Goal: Task Accomplishment & Management: Use online tool/utility

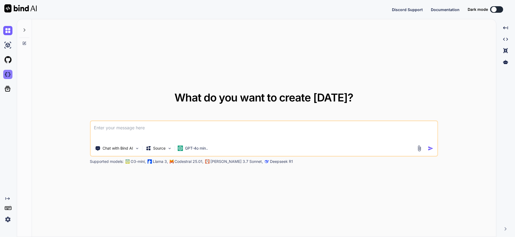
type textarea "x"
click at [7, 74] on img at bounding box center [7, 74] width 9 height 9
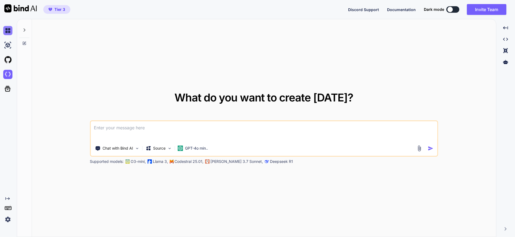
click at [8, 31] on img at bounding box center [7, 30] width 9 height 9
click at [9, 44] on img at bounding box center [7, 45] width 9 height 9
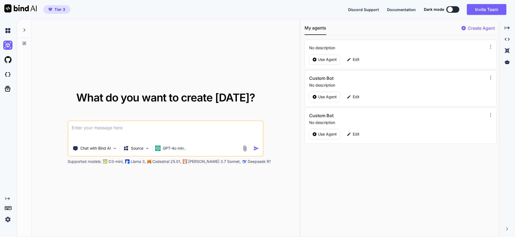
click at [7, 65] on div at bounding box center [8, 59] width 11 height 15
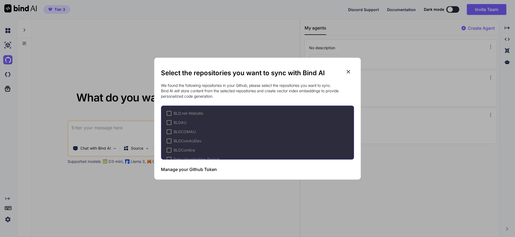
click at [348, 70] on icon at bounding box center [348, 72] width 6 height 6
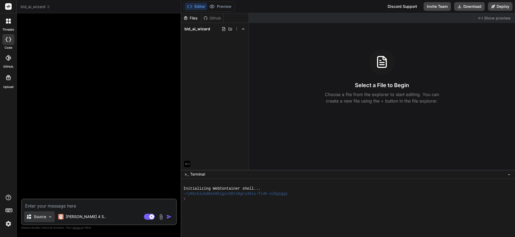
click at [51, 218] on img at bounding box center [50, 216] width 5 height 5
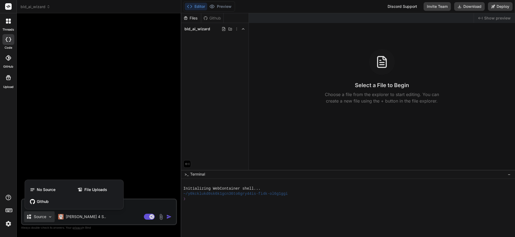
click at [337, 142] on div at bounding box center [257, 118] width 515 height 237
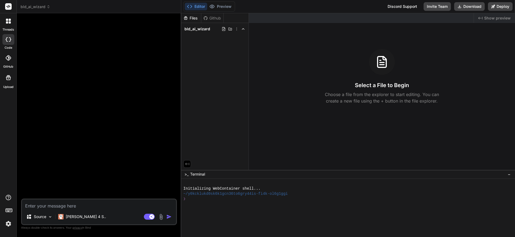
click at [130, 94] on div at bounding box center [99, 108] width 155 height 181
type textarea "x"
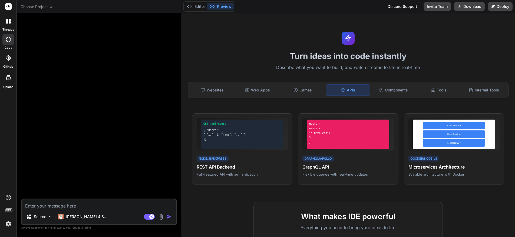
scroll to position [1896, 0]
click at [215, 90] on div "Websites" at bounding box center [212, 89] width 44 height 11
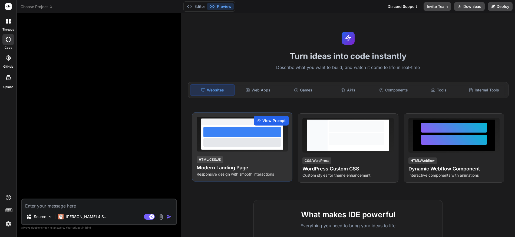
click at [264, 122] on span "View Prompt" at bounding box center [273, 120] width 23 height 5
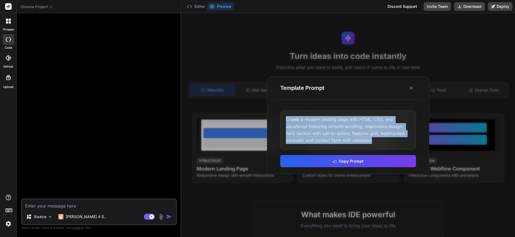
drag, startPoint x: 286, startPoint y: 118, endPoint x: 389, endPoint y: 140, distance: 105.2
click at [389, 140] on div "Create a modern landing page with HTML, CSS, and JavaScript featuring smooth sc…" at bounding box center [348, 129] width 136 height 39
copy div "Create a modern landing page with HTML, CSS, and JavaScript featuring smooth sc…"
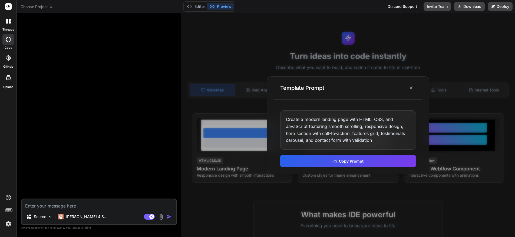
click at [79, 206] on textarea at bounding box center [99, 204] width 154 height 10
paste textarea "Create a modern landing page with HTML, CSS, and JavaScript featuring smooth sc…"
type textarea "Create a modern landing page with HTML, CSS, and JavaScript featuring smooth sc…"
type textarea "x"
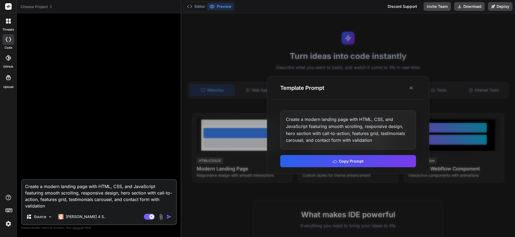
click at [49, 207] on textarea "Create a modern landing page with HTML, CSS, and JavaScript featuring smooth sc…" at bounding box center [99, 194] width 154 height 29
type textarea "Create a modern landing page with HTML, CSS, and JavaScript featuring smooth sc…"
type textarea "x"
type textarea "Create a modern landing page with HTML, CSS, and JavaScript featuring smooth sc…"
type textarea "x"
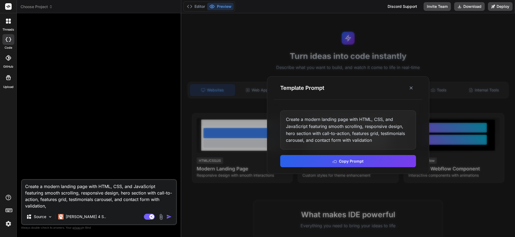
paste textarea "using Wayback machine and this Link: https://web.archive.org/web/20190227063242…"
type textarea "Create a modern landing page with HTML, CSS, and JavaScript featuring smooth sc…"
type textarea "x"
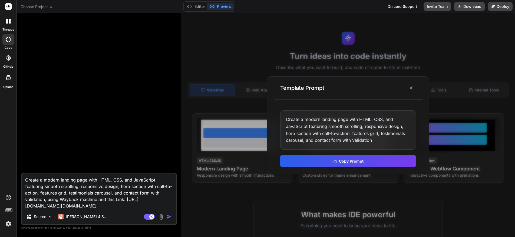
type textarea "Create a modern landing page with HTML, CSS, and JavaScript featuring smooth sc…"
click at [168, 216] on img "button" at bounding box center [168, 216] width 5 height 5
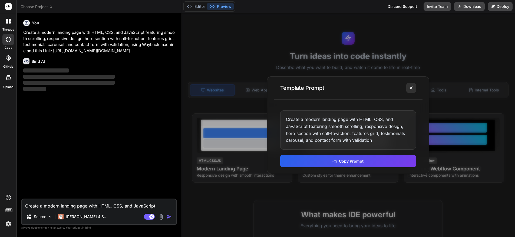
click at [410, 89] on icon at bounding box center [410, 87] width 5 height 5
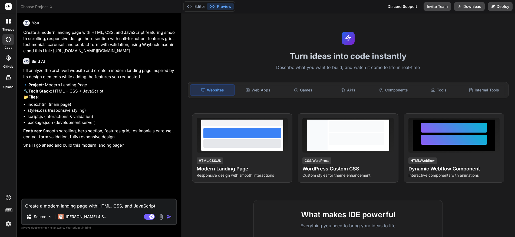
type textarea "x"
click at [78, 207] on textarea "Create a modern landing page with HTML, CSS, and JavaScript featuring smooth sc…" at bounding box center [99, 204] width 154 height 10
type textarea "h"
type textarea "x"
type textarea "he"
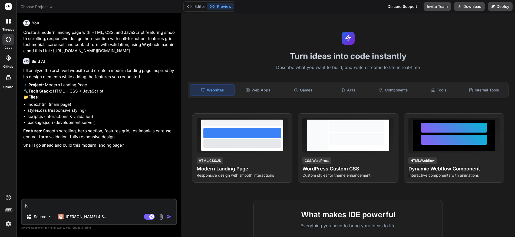
type textarea "x"
type textarea "hes"
type textarea "x"
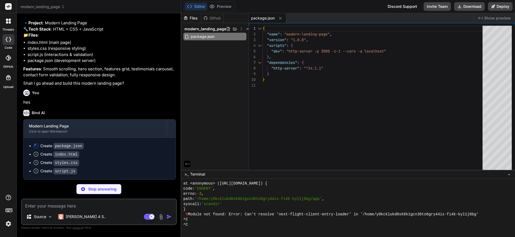
scroll to position [79, 0]
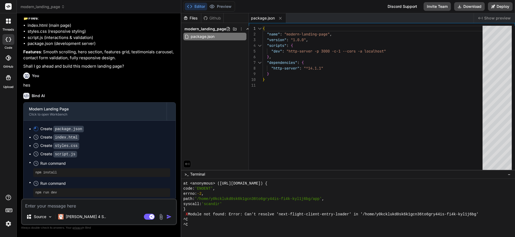
type textarea "x"
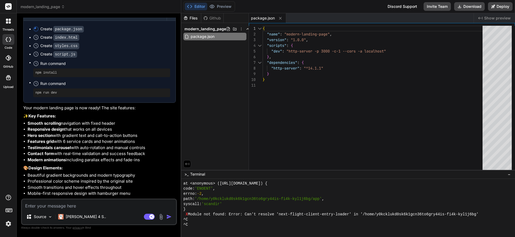
scroll to position [164, 0]
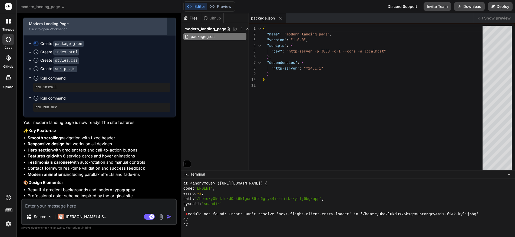
click at [43, 31] on div "Click to open Workbench" at bounding box center [95, 29] width 132 height 4
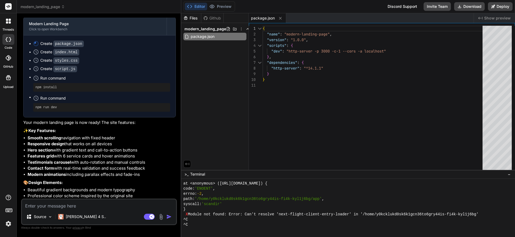
click at [494, 17] on span "Show preview" at bounding box center [497, 17] width 27 height 5
click at [501, 4] on button "Deploy" at bounding box center [500, 6] width 25 height 9
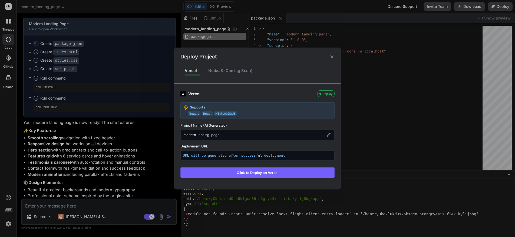
click at [333, 57] on icon at bounding box center [331, 56] width 5 height 5
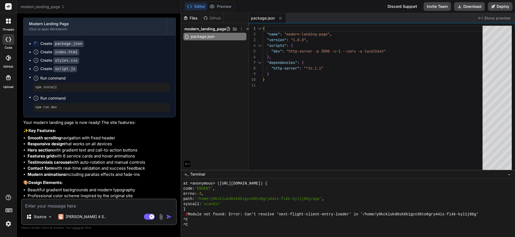
click at [113, 63] on div "Create styles.css" at bounding box center [101, 61] width 137 height 6
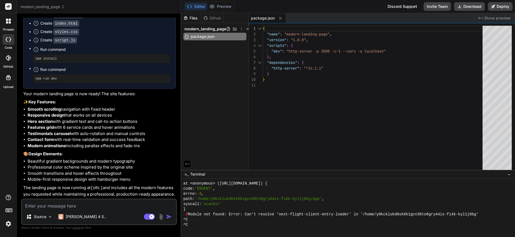
click at [39, 206] on textarea at bounding box center [99, 204] width 154 height 10
type textarea "I"
type textarea "x"
type textarea "I c"
type textarea "x"
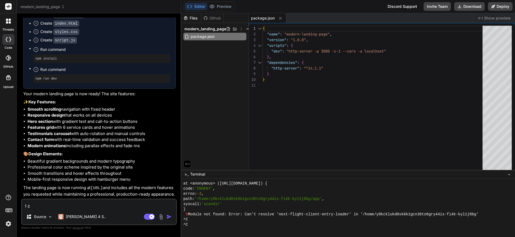
type textarea "I ca"
type textarea "x"
type textarea "I can"
type textarea "x"
type textarea "I can't"
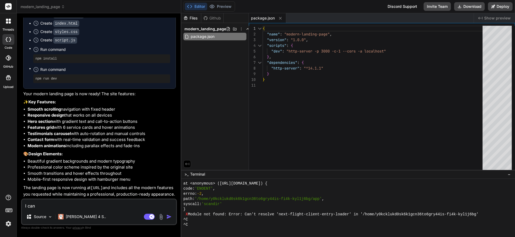
type textarea "x"
type textarea "I can't s"
type textarea "x"
type textarea "I can't see"
type textarea "x"
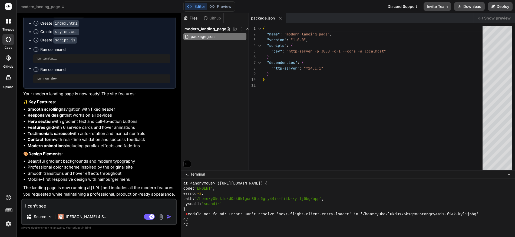
type textarea "I can't see i"
type textarea "x"
type textarea "I can't see it"
type textarea "x"
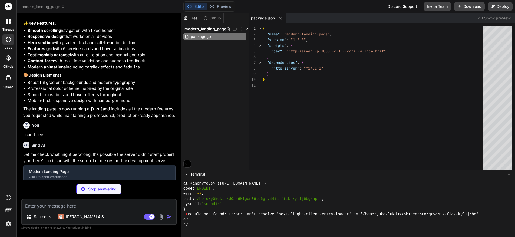
scroll to position [1901, 0]
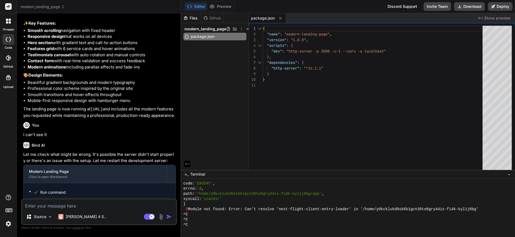
type textarea "x"
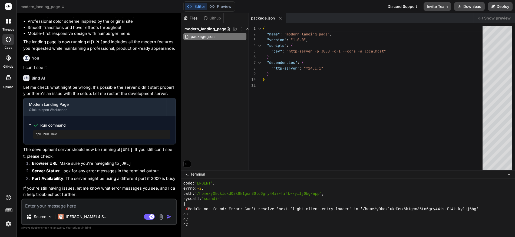
scroll to position [361, 0]
click at [263, 131] on div "{ "name" : "modern-landing-page" , "version" : "1.0.0" , "scripts" : { "dev" : …" at bounding box center [374, 99] width 223 height 147
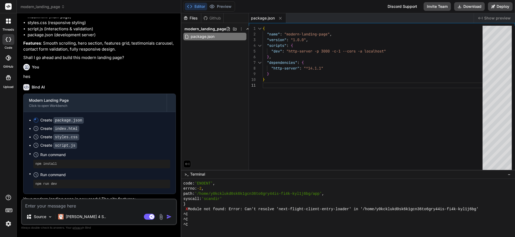
scroll to position [0, 0]
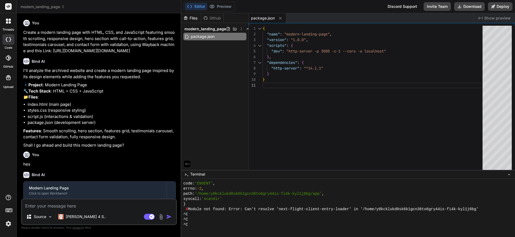
click at [10, 38] on icon at bounding box center [10, 39] width 2 height 4
drag, startPoint x: 23, startPoint y: 31, endPoint x: 43, endPoint y: 58, distance: 33.6
click at [43, 54] on p "Create a modern landing page with HTML, CSS, and JavaScript featuring smooth sc…" at bounding box center [99, 41] width 153 height 24
copy p "Create a modern landing page with HTML, CSS, and JavaScript featuring smooth sc…"
click at [8, 57] on icon at bounding box center [7, 57] width 5 height 5
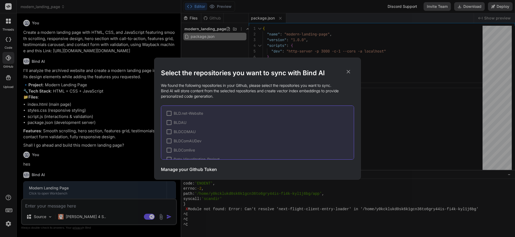
click at [9, 17] on div "Select the repositories you want to sync with Bind AI We found the following re…" at bounding box center [257, 118] width 515 height 237
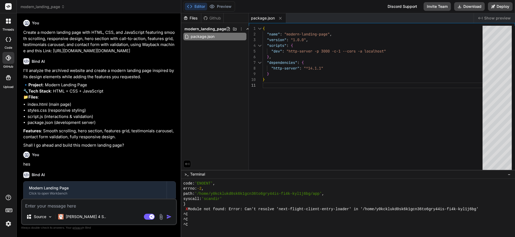
click at [7, 6] on icon at bounding box center [8, 6] width 4 height 3
click at [9, 19] on icon at bounding box center [8, 21] width 5 height 5
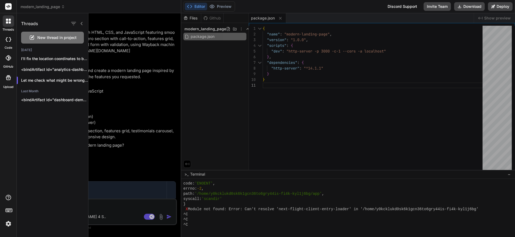
click at [53, 36] on span "New thread in project" at bounding box center [56, 37] width 39 height 5
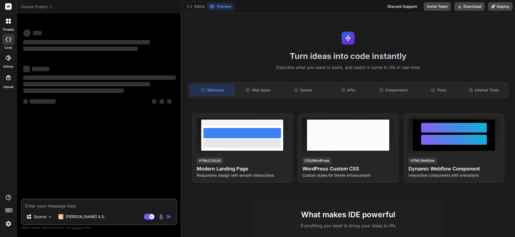
type textarea "x"
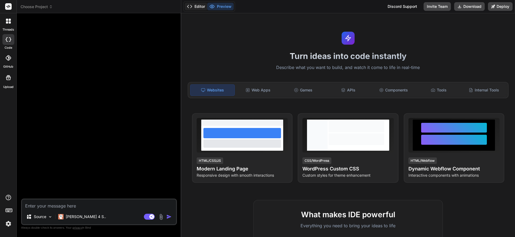
click at [192, 4] on icon at bounding box center [189, 6] width 5 height 5
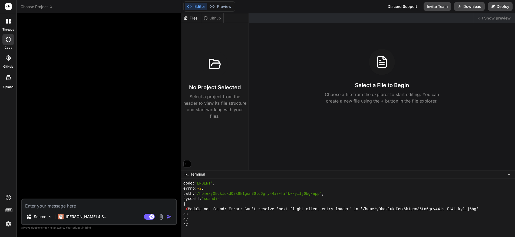
click at [7, 22] on icon at bounding box center [7, 22] width 2 height 2
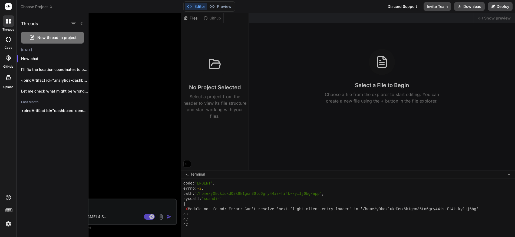
click at [10, 20] on icon at bounding box center [10, 20] width 2 height 2
click at [7, 7] on rect at bounding box center [8, 6] width 6 height 6
click at [313, 63] on div at bounding box center [301, 125] width 426 height 224
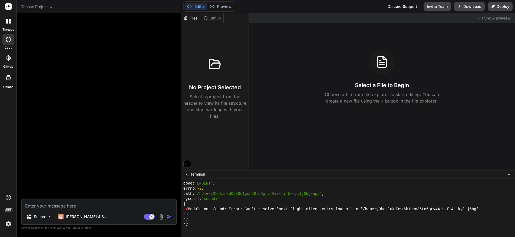
click at [9, 224] on img at bounding box center [8, 223] width 9 height 9
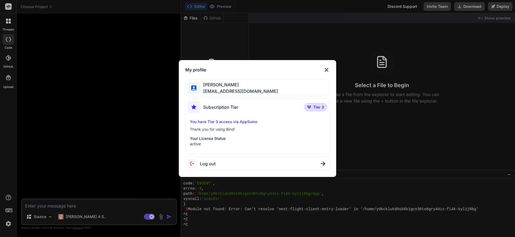
click at [327, 68] on img at bounding box center [326, 70] width 6 height 6
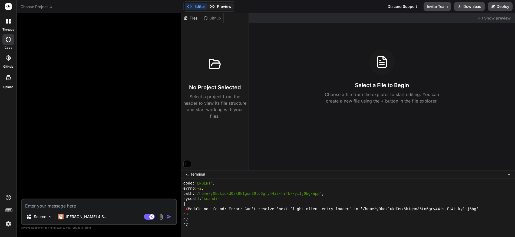
click at [221, 6] on button "Preview" at bounding box center [220, 7] width 27 height 8
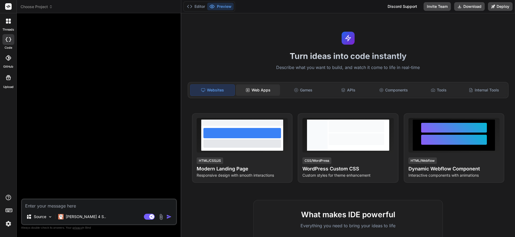
click at [258, 91] on div "Web Apps" at bounding box center [258, 89] width 44 height 11
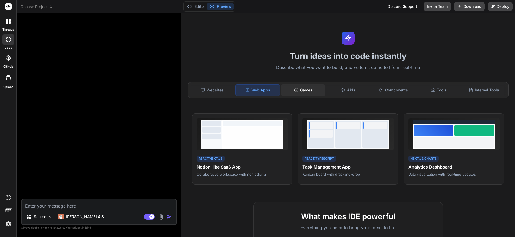
click at [301, 88] on div "Games" at bounding box center [303, 89] width 44 height 11
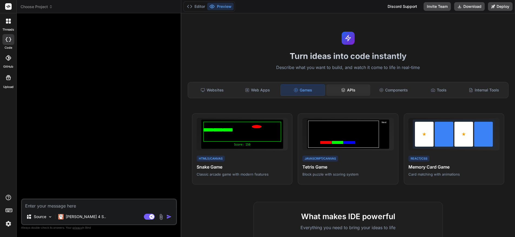
click at [343, 89] on icon at bounding box center [343, 90] width 4 height 4
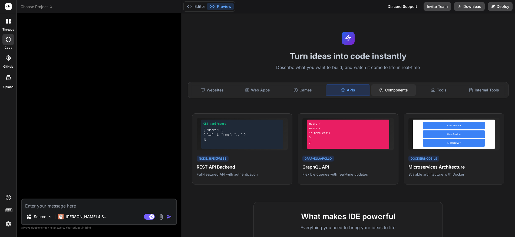
click at [388, 91] on div "Components" at bounding box center [393, 89] width 44 height 11
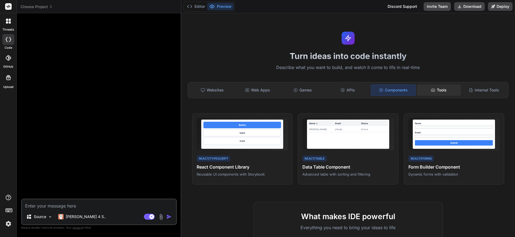
click at [424, 87] on div "Tools" at bounding box center [439, 89] width 44 height 11
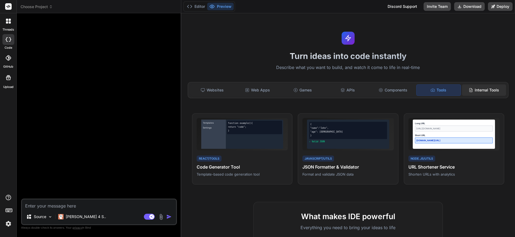
click at [490, 91] on div "Internal Tools" at bounding box center [484, 89] width 44 height 11
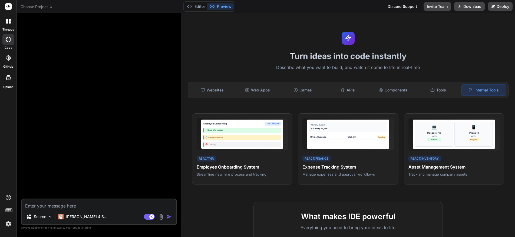
click at [9, 16] on div at bounding box center [8, 20] width 11 height 11
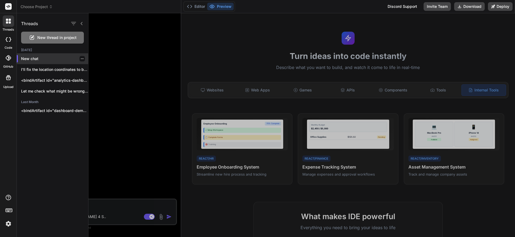
click at [30, 60] on p "New chat" at bounding box center [54, 58] width 67 height 5
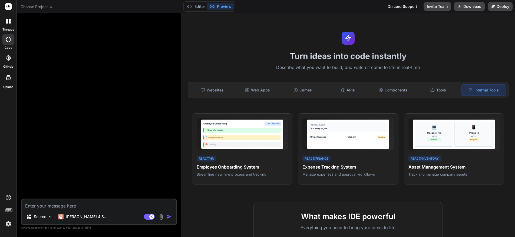
click at [8, 58] on icon at bounding box center [7, 57] width 5 height 5
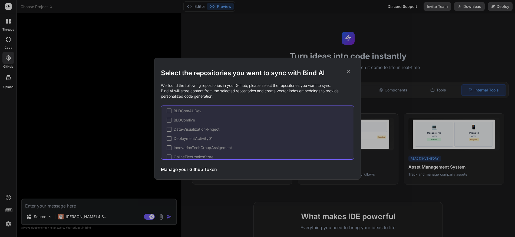
scroll to position [146, 0]
click at [177, 169] on h3 "Manage your Github Token" at bounding box center [189, 169] width 56 height 6
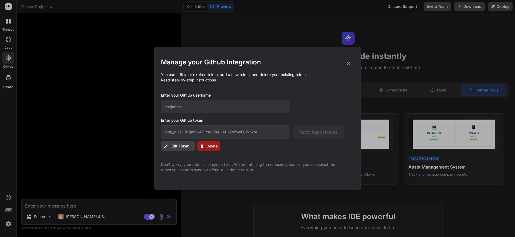
click at [211, 147] on span "Delete" at bounding box center [211, 145] width 11 height 5
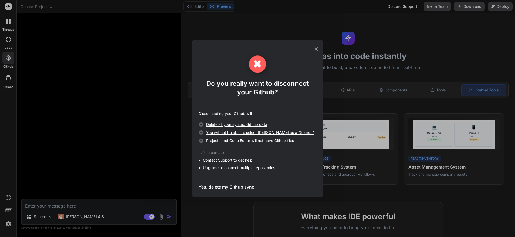
click at [217, 188] on h3 "Yes, delete my Github sync" at bounding box center [227, 187] width 56 height 6
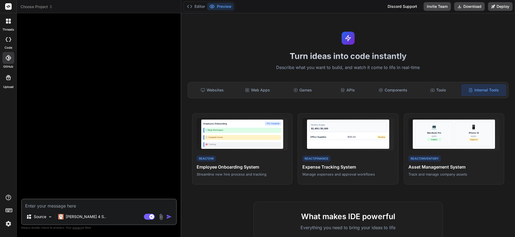
click at [231, 34] on div "Turn ideas into code instantly Describe what you want to build, and watch it co…" at bounding box center [348, 125] width 334 height 224
click at [10, 20] on icon at bounding box center [10, 20] width 2 height 2
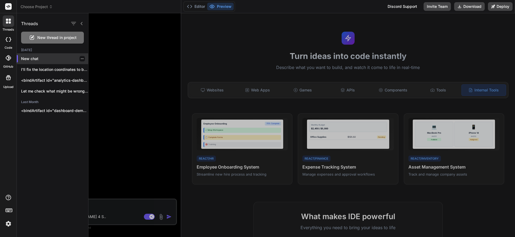
click at [25, 57] on p "New chat" at bounding box center [54, 58] width 67 height 5
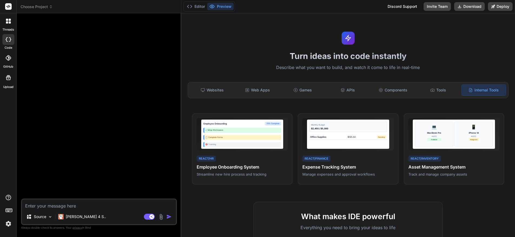
click at [7, 57] on icon at bounding box center [8, 57] width 5 height 5
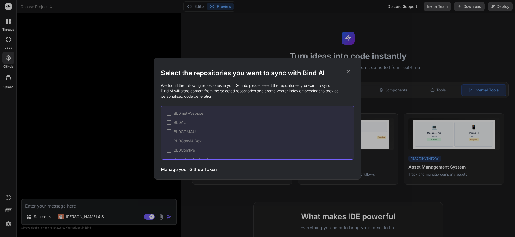
click at [348, 71] on icon at bounding box center [348, 72] width 6 height 6
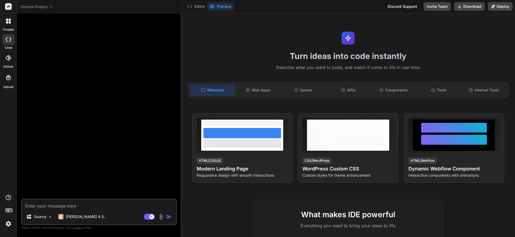
type textarea "x"
click at [9, 21] on icon at bounding box center [10, 20] width 2 height 2
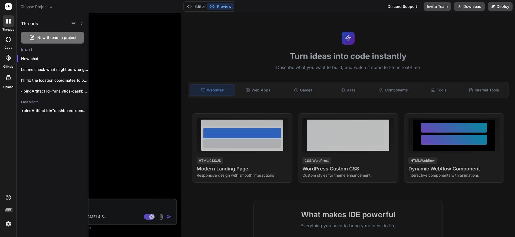
click at [108, 203] on div at bounding box center [301, 125] width 426 height 224
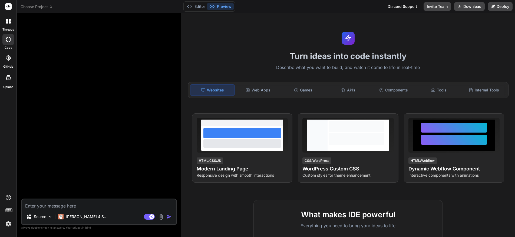
click at [76, 203] on textarea at bounding box center [99, 204] width 154 height 10
paste textarea "Create a modern landing page with HTML, CSS, and JavaScript featuring smooth sc…"
type textarea "Create a modern landing page with HTML, CSS, and JavaScript featuring smooth sc…"
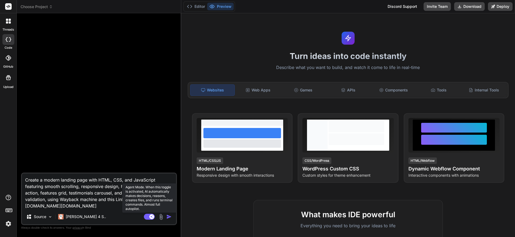
type textarea "x"
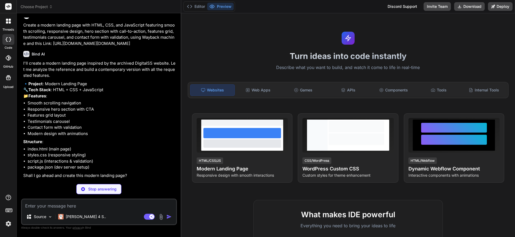
scroll to position [7, 0]
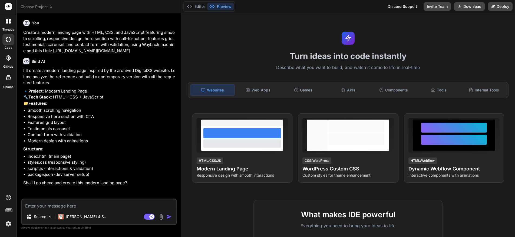
type textarea "x"
type textarea "y"
type textarea "x"
type textarea "ye"
type textarea "x"
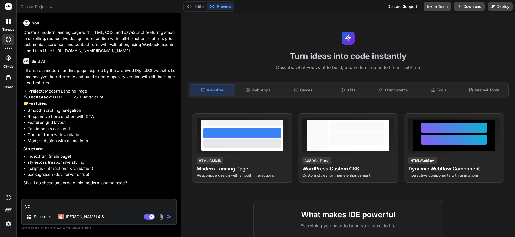
type textarea "yes"
type textarea "x"
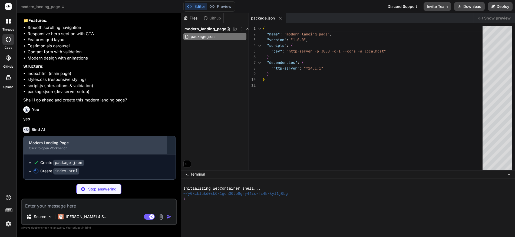
scroll to position [100, 0]
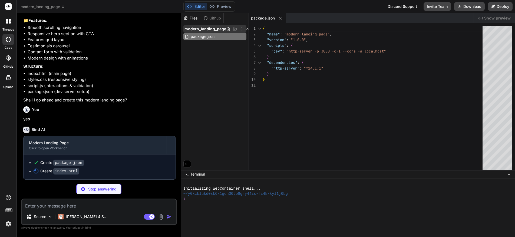
click at [209, 28] on span "modern_landing_page" at bounding box center [205, 28] width 42 height 5
click at [212, 28] on span "modern_landing_page" at bounding box center [205, 28] width 42 height 5
click at [246, 27] on icon at bounding box center [248, 29] width 4 height 4
click at [213, 28] on span "modern_landing_page" at bounding box center [205, 28] width 42 height 5
click at [193, 18] on div "Files" at bounding box center [191, 17] width 20 height 5
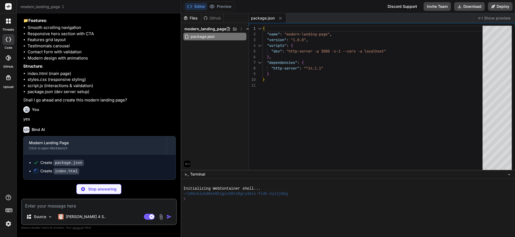
drag, startPoint x: 150, startPoint y: 113, endPoint x: 148, endPoint y: 127, distance: 14.5
click at [402, 4] on div "Discord Support" at bounding box center [402, 6] width 36 height 9
type textarea "x"
type textarea "<script src="script.js"></script> </body> </html>"
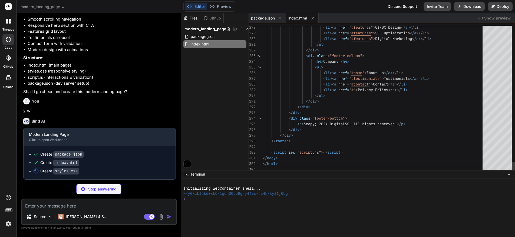
scroll to position [23, 0]
type textarea "x"
type textarea "<li><a href="#">Privacy Policy</a></li> </ul> </div> </div> </div> <div class="…"
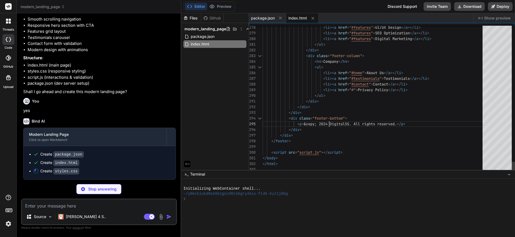
type textarea "x"
type textarea "<li><a href="#">Privacy Policy</a></li> </ul> </div> </div> </div> <div class="…"
type textarea "x"
type textarea "<li><a href="#">Privacy Policy</a></li> </ul> </div> </div> </div> <div class="…"
click at [385, 196] on div "~/y0kcklukd0sk6k1gcn36to6gry44is-fi4k-kyl1j6bg" at bounding box center [345, 193] width 324 height 5
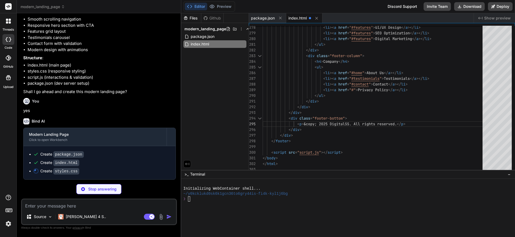
type textarea "x"
type textarea ".carousel-btn { width: 40px; height: 40px; font-size: 1.2rem; } }"
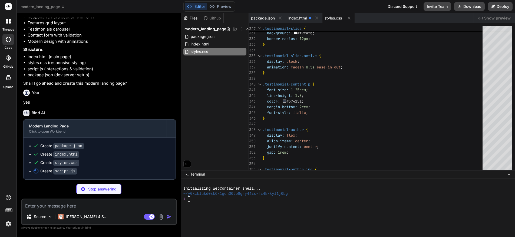
type textarea "x"
type textarea "// Initialize page document.addEventListener('DOMContentLoaded', () => { // Sho…"
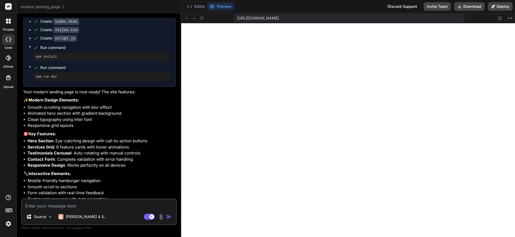
scroll to position [242, 0]
click at [50, 216] on img at bounding box center [50, 216] width 5 height 5
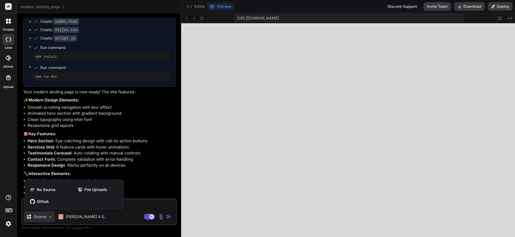
drag, startPoint x: 513, startPoint y: 198, endPoint x: 506, endPoint y: 75, distance: 123.5
click at [506, 75] on div at bounding box center [257, 118] width 515 height 237
type textarea "x"
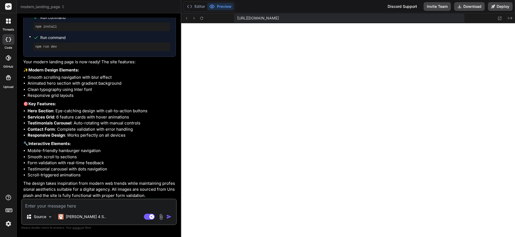
scroll to position [281, 0]
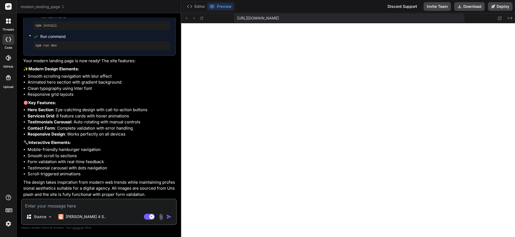
click at [34, 204] on textarea at bounding box center [99, 204] width 154 height 10
paste textarea "Digital Surveillance Solutions — Website Redesign Modern website design (2025) …"
type textarea "Digital Surveillance Solutions — Website Redesign Modern website design (2025) …"
type textarea "x"
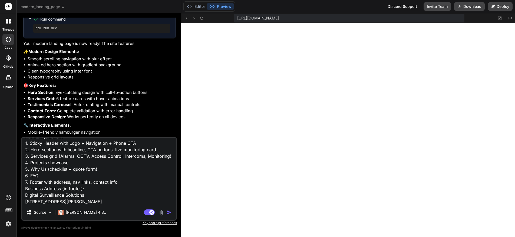
type textarea "Digital Surveillance Solutions — Website Redesign Modern website design (2025) …"
click at [168, 211] on img "button" at bounding box center [168, 212] width 5 height 5
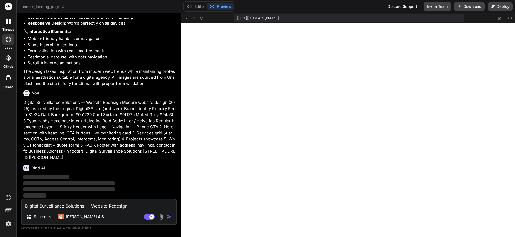
scroll to position [392, 0]
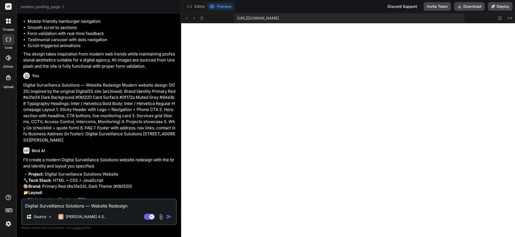
type textarea "x"
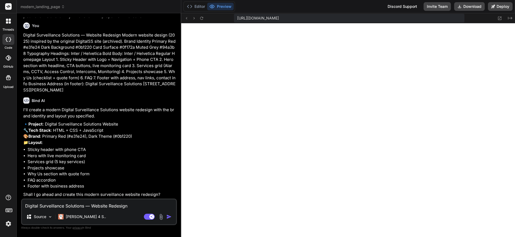
scroll to position [477, 0]
click at [65, 207] on textarea "Digital Surveillance Solutions — Website Redesign Modern website design (2025) …" at bounding box center [99, 204] width 154 height 10
type textarea "y"
type textarea "x"
type textarea "ye"
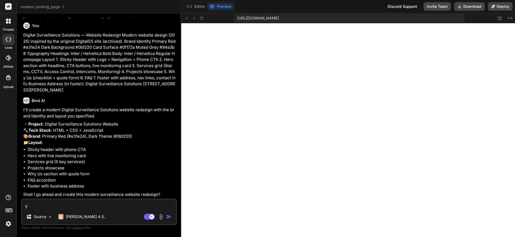
type textarea "x"
type textarea "yes"
type textarea "x"
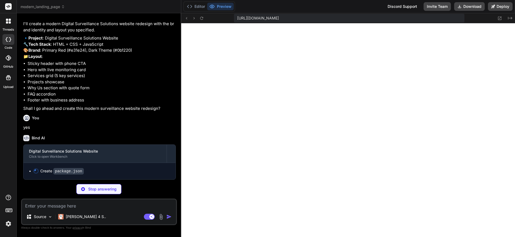
scroll to position [563, 0]
type textarea "x"
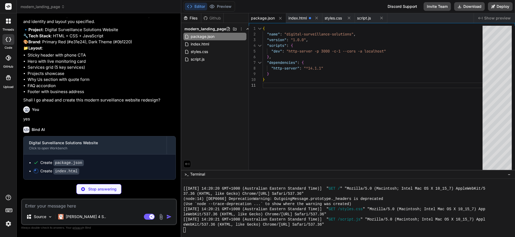
scroll to position [571, 0]
type textarea "x"
type textarea "</div> </footer> <script src="script.js"></script> </body> </html>"
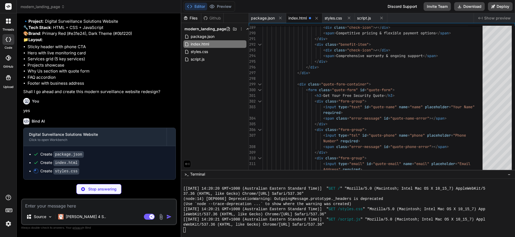
type textarea "x"
type textarea "}"
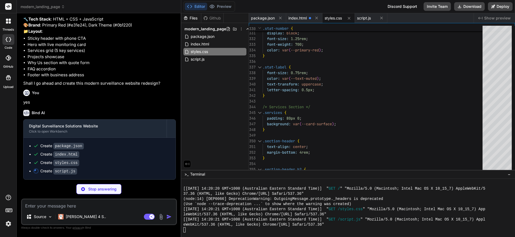
scroll to position [587, 0]
type textarea "x"
type textarea "document.addEventListener('DOMContentLoaded', () => { // Add any initialization…"
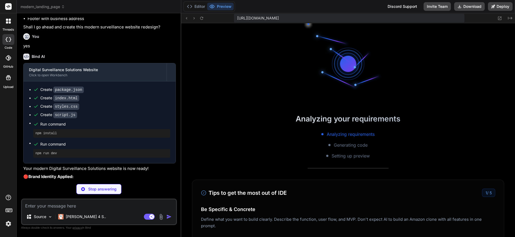
scroll to position [645, 0]
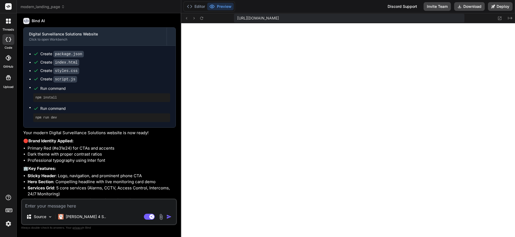
click at [434, 15] on div "https://y0kcklukd0sk6k1gcn36to6gry44is-fi4k-kyl1j6bg--3000--96435430.local-corp…" at bounding box center [349, 18] width 231 height 9
click at [434, 18] on div "https://y0kcklukd0sk6k1gcn36to6gry44is-fi4k-kyl1j6bg--3000--96435430.local-corp…" at bounding box center [349, 18] width 231 height 9
drag, startPoint x: 432, startPoint y: 19, endPoint x: 236, endPoint y: 20, distance: 196.6
click at [236, 20] on div "https://y0kcklukd0sk6k1gcn36to6gry44is-fi4k-kyl1j6bg--3000--96435430.local-corp…" at bounding box center [349, 18] width 231 height 9
copy span "https://y0kcklukd0sk6k1gcn36to6gry44is-fi4k-kyl1j6bg--3000--96435430.local-corp…"
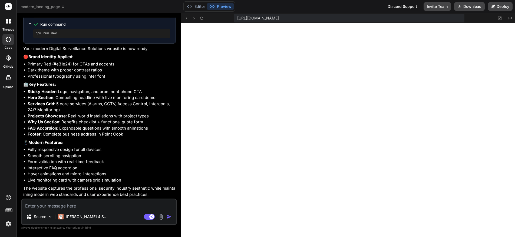
scroll to position [763, 0]
click at [468, 6] on button "Download" at bounding box center [469, 6] width 31 height 9
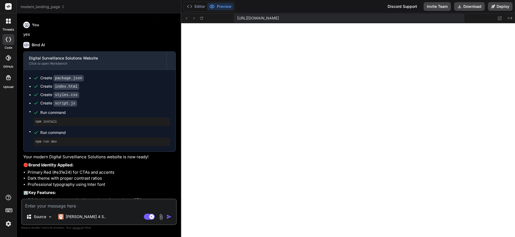
scroll to position [640, 0]
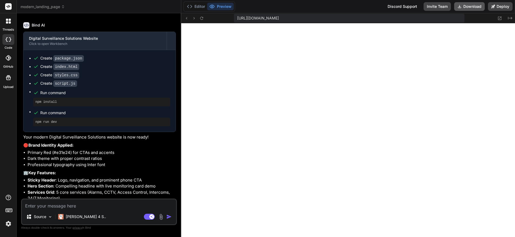
click at [469, 6] on button "Download" at bounding box center [469, 6] width 31 height 9
type textarea "x"
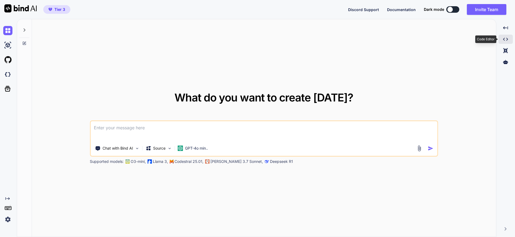
click at [505, 38] on icon "Created with Pixso." at bounding box center [505, 39] width 5 height 5
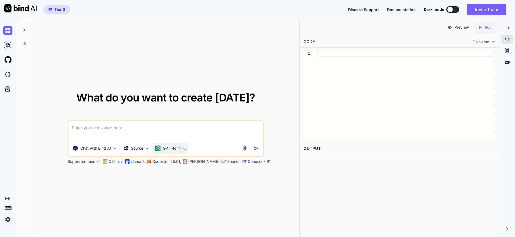
click at [169, 149] on p "GPT-4o min.." at bounding box center [174, 148] width 23 height 5
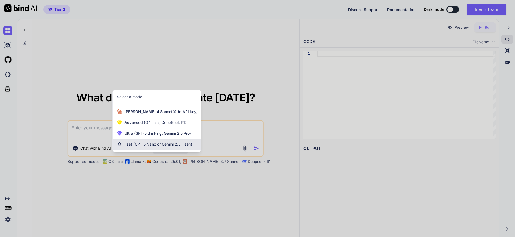
click at [127, 144] on span "Fast (GPT 5 Nano or Gemini 2.5 Flash)" at bounding box center [158, 143] width 68 height 5
type textarea "x"
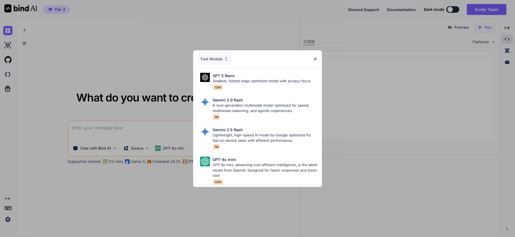
click at [223, 56] on div "Fast Models" at bounding box center [214, 59] width 34 height 12
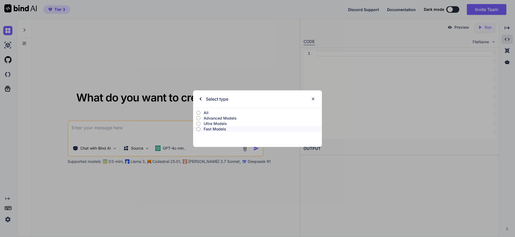
click at [212, 117] on p "Advanced Models" at bounding box center [263, 117] width 118 height 5
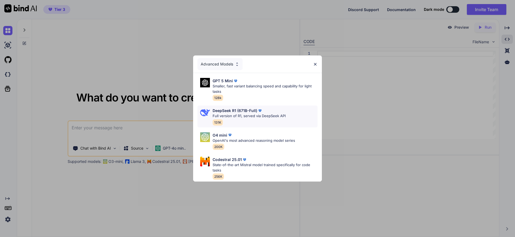
click at [227, 110] on p "DeepSeek R1 (671B-Full)" at bounding box center [235, 111] width 45 height 6
